Goal: Transaction & Acquisition: Book appointment/travel/reservation

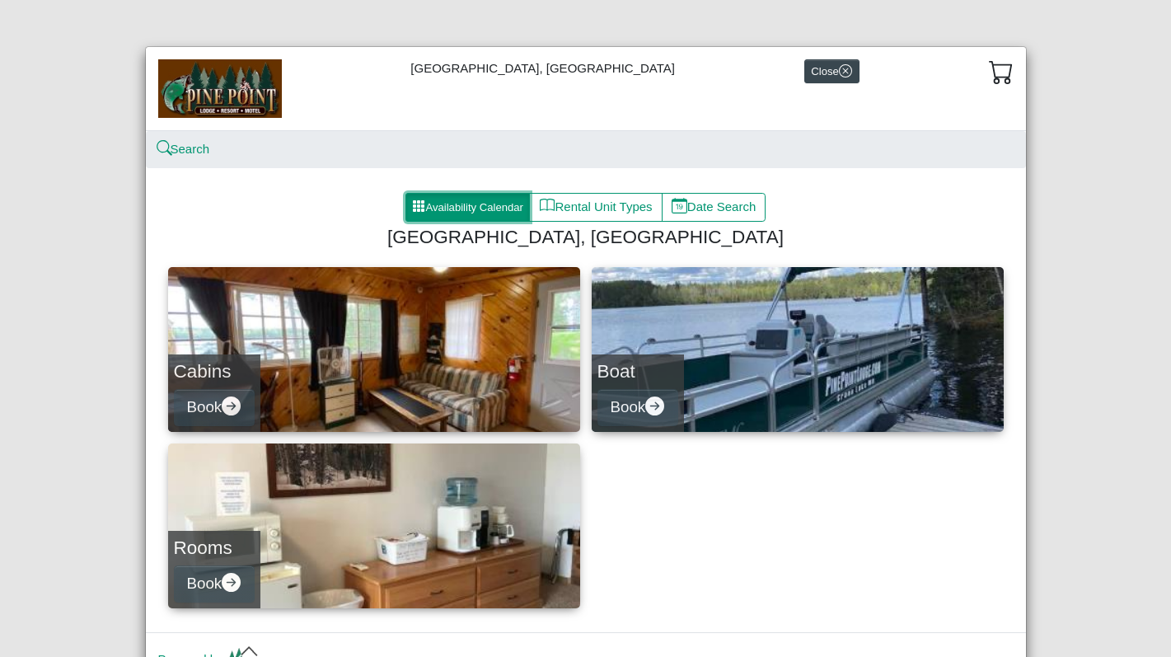
click at [484, 212] on button "Availability Calendar" at bounding box center [467, 208] width 125 height 30
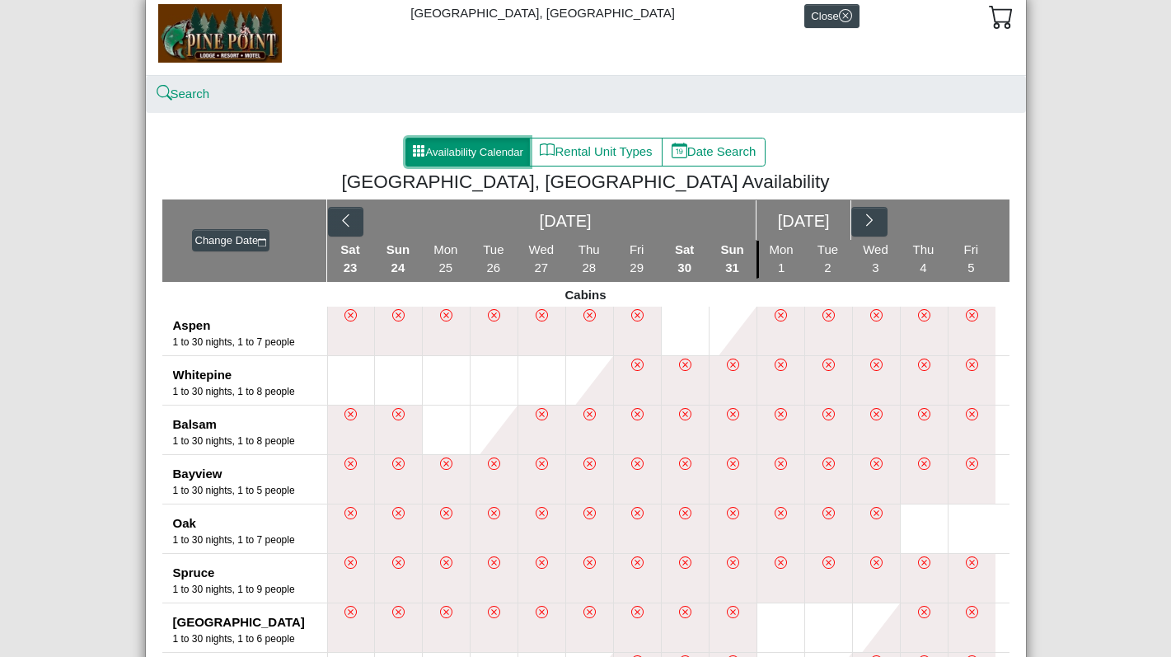
scroll to position [70, 0]
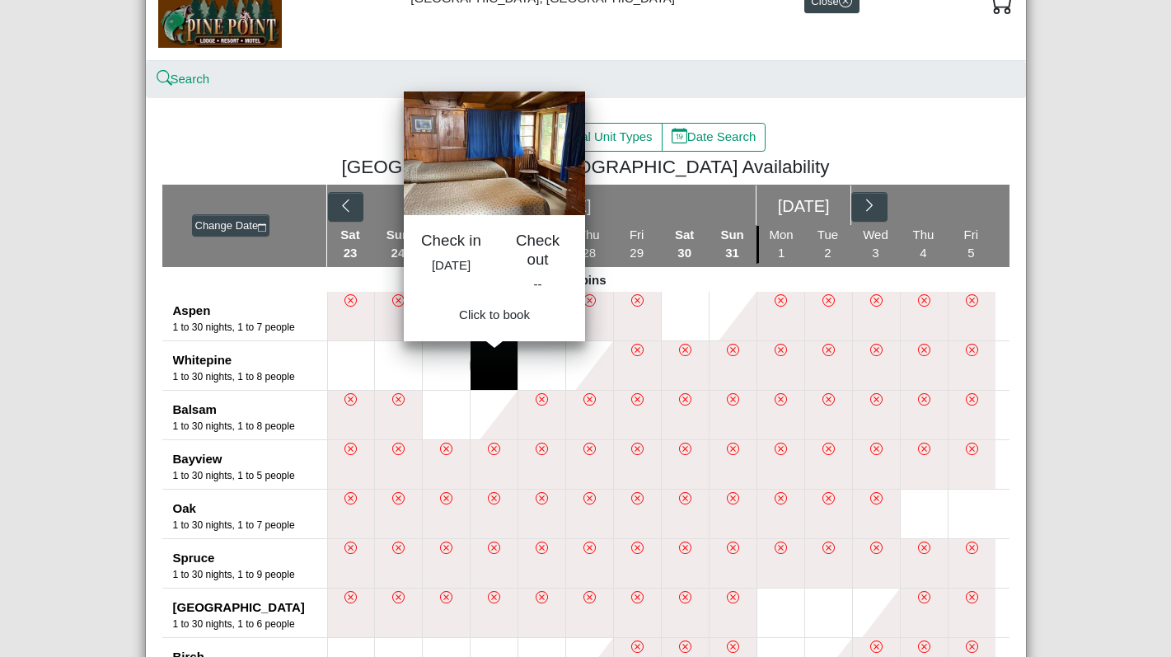
click at [484, 369] on button at bounding box center [494, 365] width 47 height 49
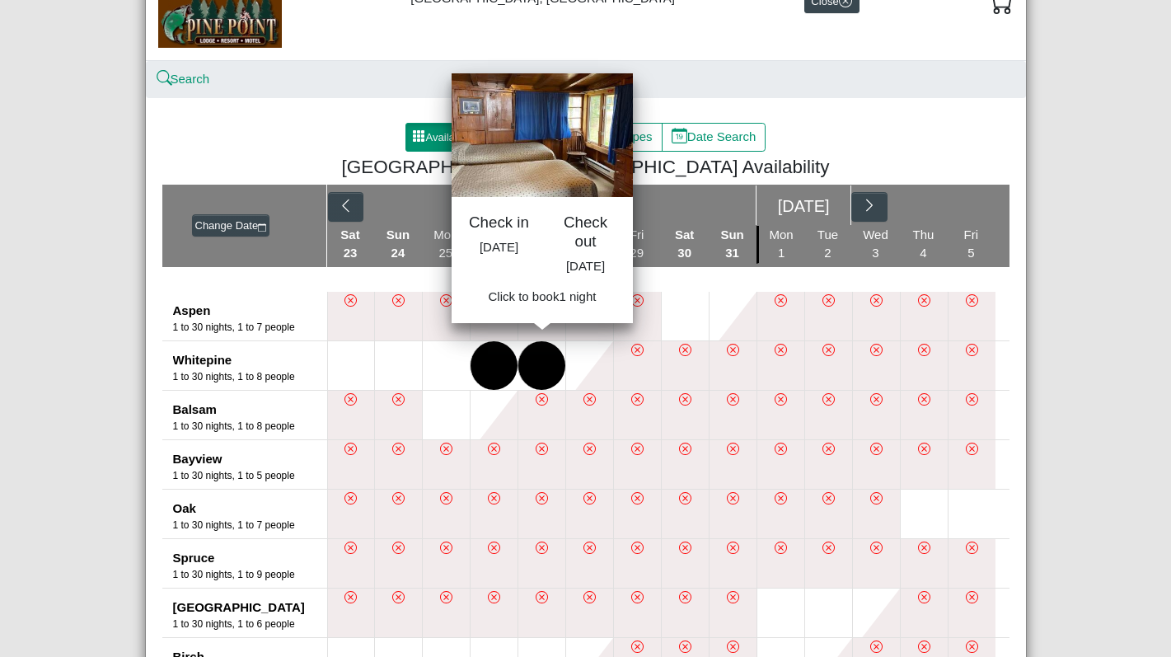
click at [538, 374] on button at bounding box center [541, 365] width 47 height 49
click at [526, 308] on span "Book 1 night" at bounding box center [542, 301] width 68 height 14
select select "*"
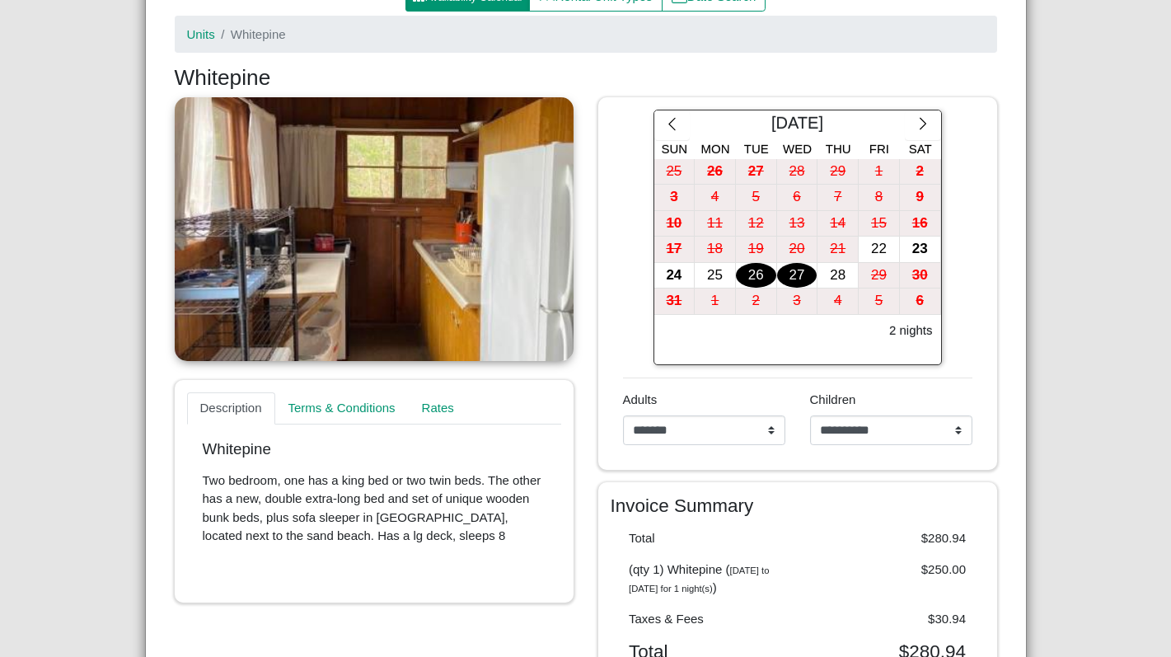
scroll to position [179, 0]
